Goal: Task Accomplishment & Management: Manage account settings

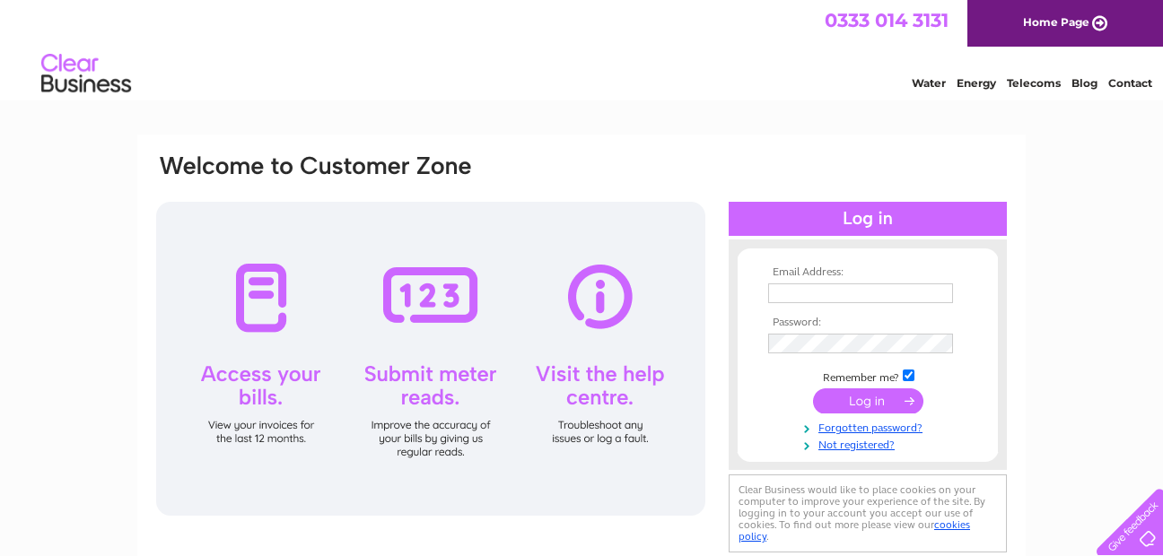
click at [787, 294] on input "text" at bounding box center [860, 294] width 185 height 20
type input "the-buck-inn@btconnect.com"
click at [859, 409] on input "submit" at bounding box center [868, 401] width 110 height 25
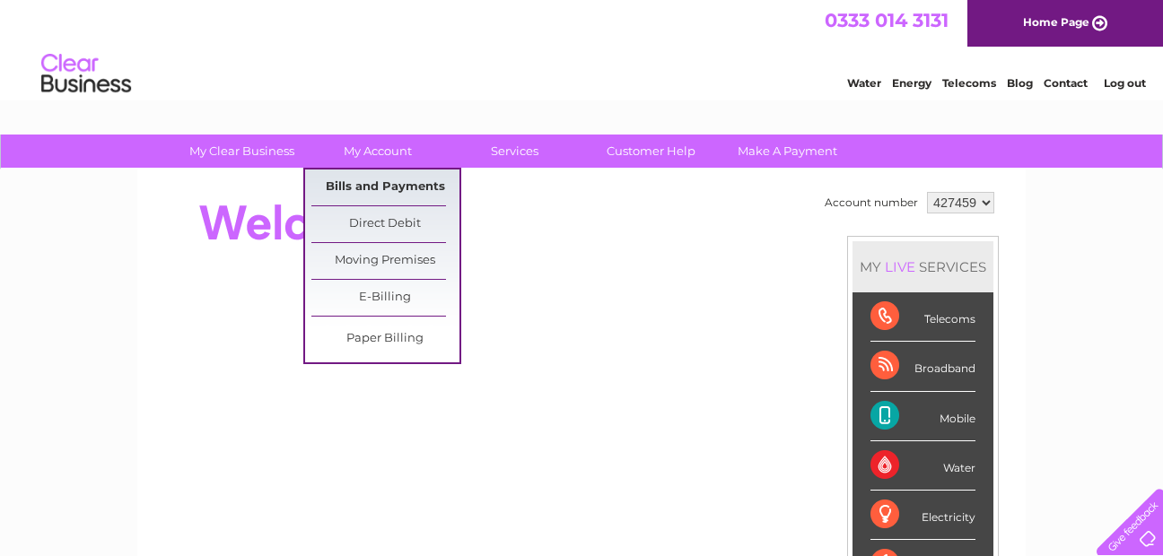
click at [372, 181] on link "Bills and Payments" at bounding box center [385, 188] width 148 height 36
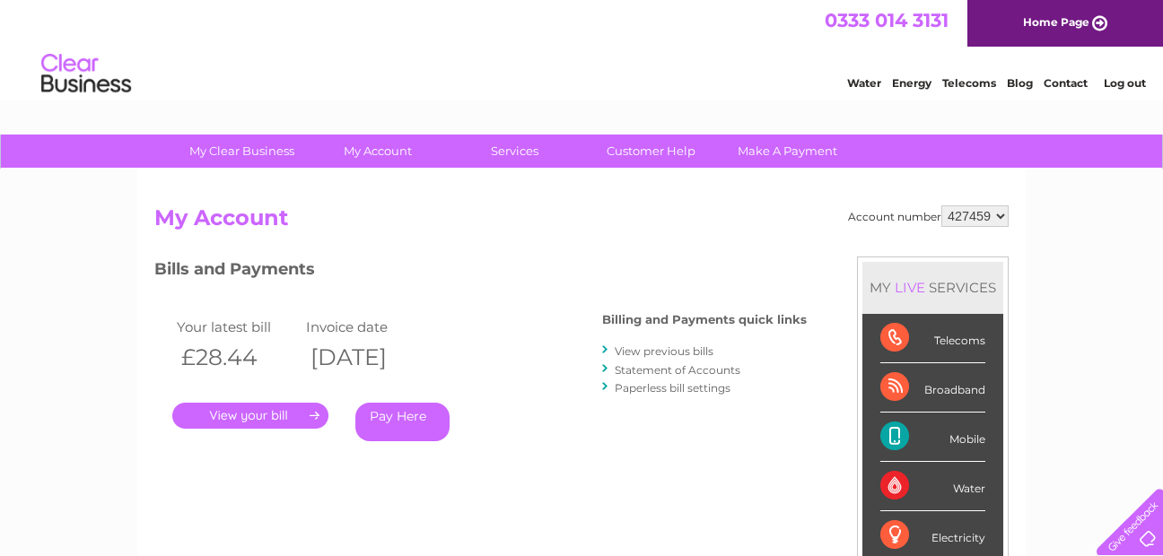
click at [646, 350] on link "View previous bills" at bounding box center [664, 351] width 99 height 13
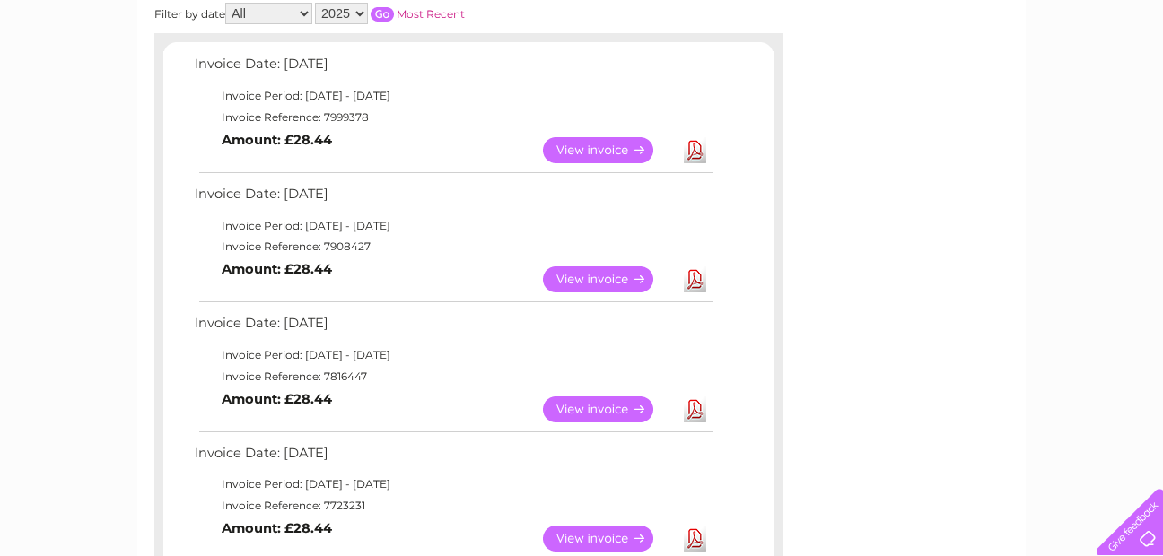
scroll to position [303, 0]
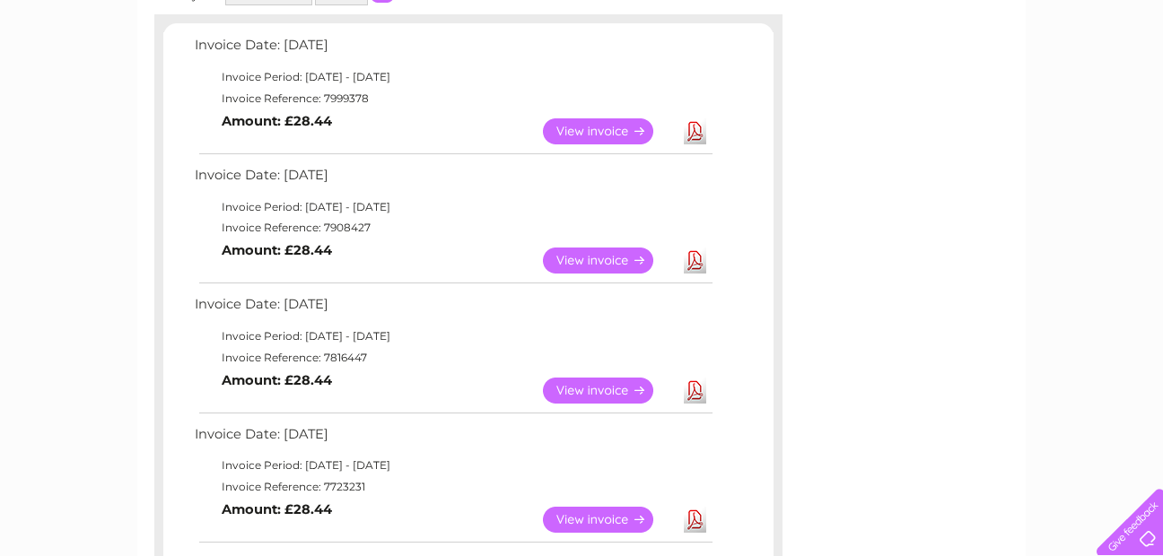
click at [588, 270] on link "View" at bounding box center [609, 261] width 132 height 26
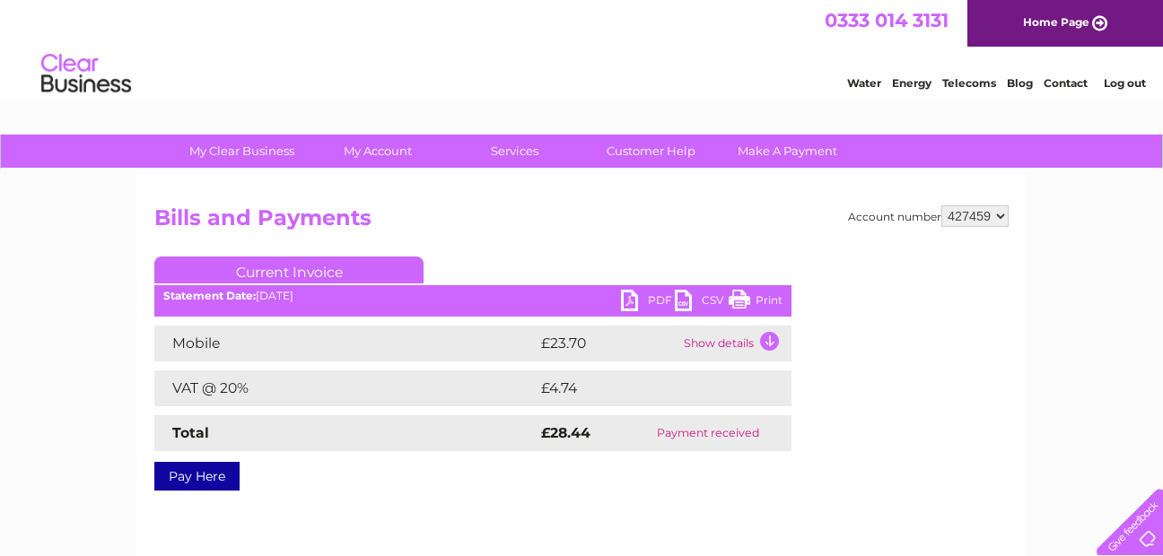
click at [756, 294] on link "Print" at bounding box center [756, 303] width 54 height 26
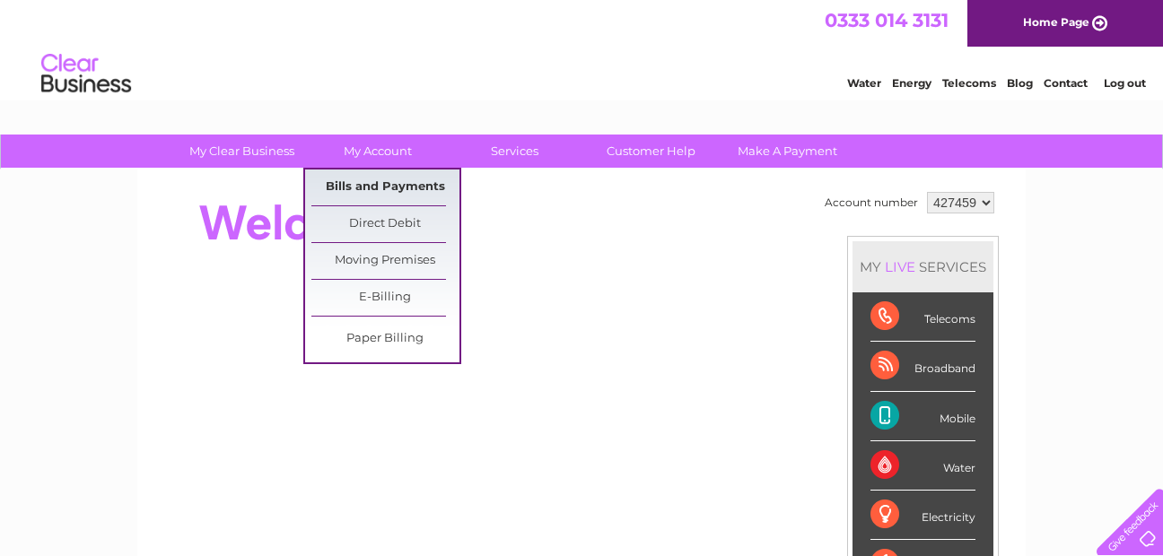
click at [375, 191] on link "Bills and Payments" at bounding box center [385, 188] width 148 height 36
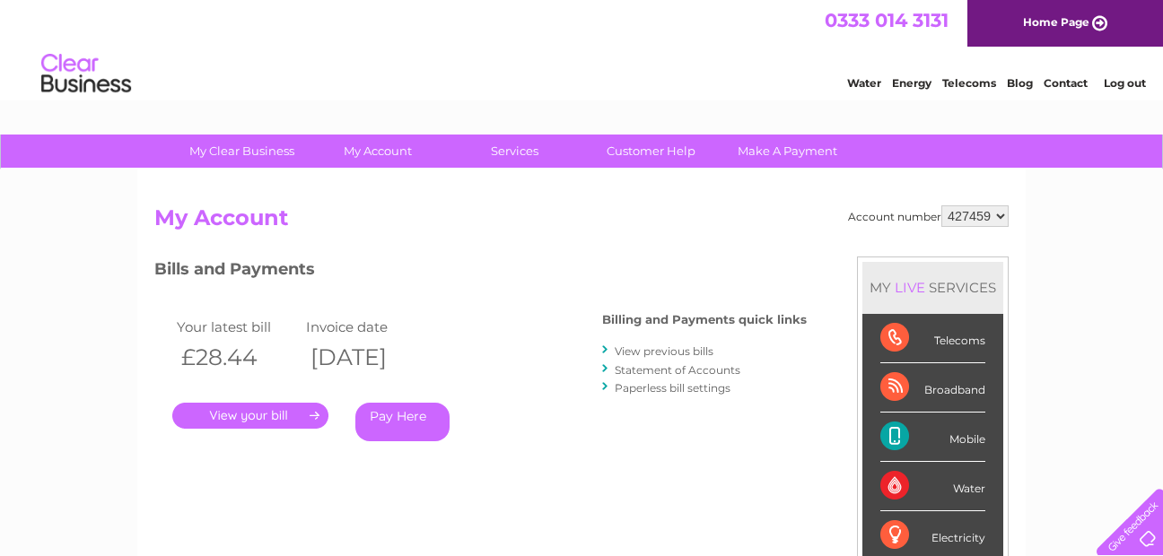
click at [665, 349] on link "View previous bills" at bounding box center [664, 351] width 99 height 13
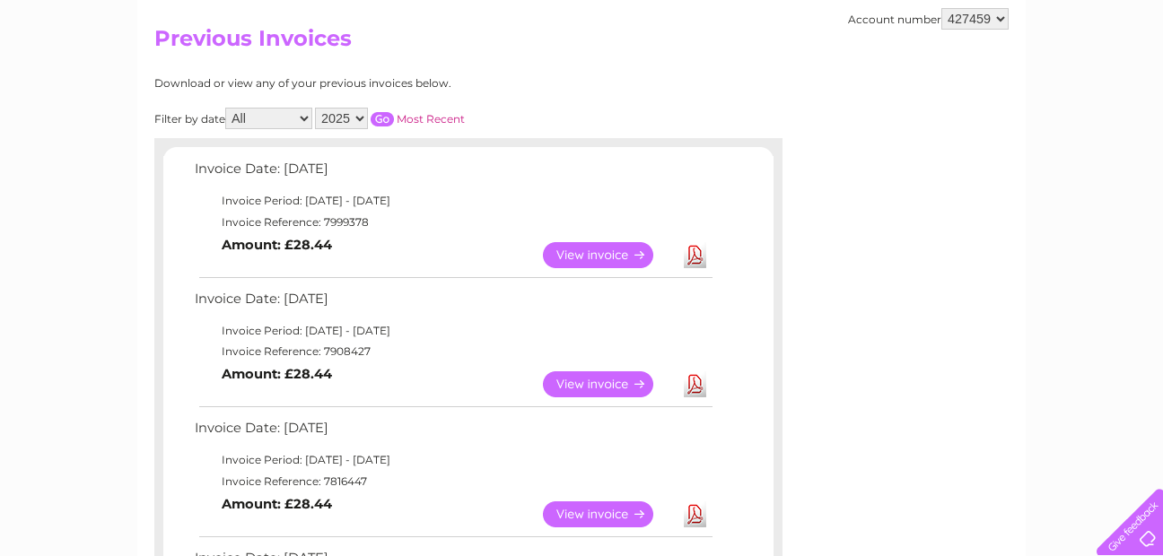
scroll to position [173, 0]
